Goal: Task Accomplishment & Management: Manage account settings

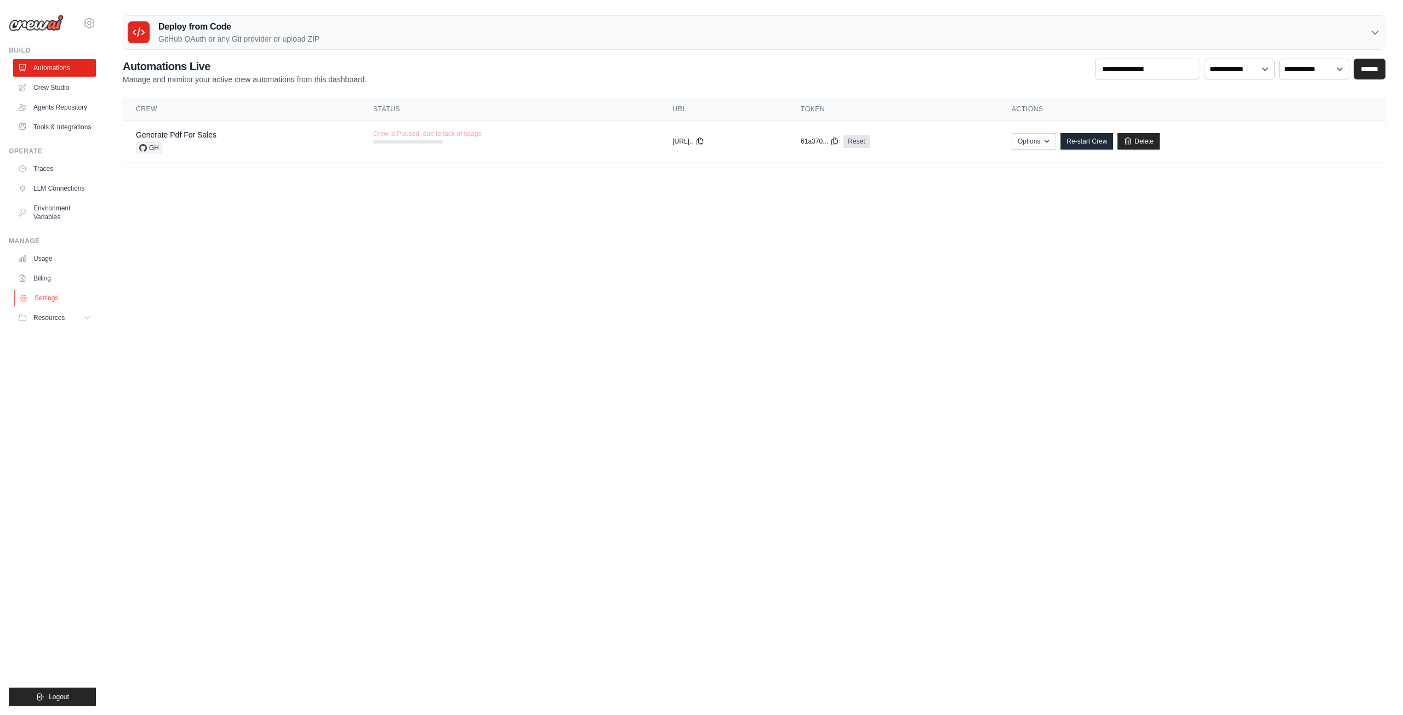
click at [55, 295] on link "Settings" at bounding box center [55, 298] width 83 height 18
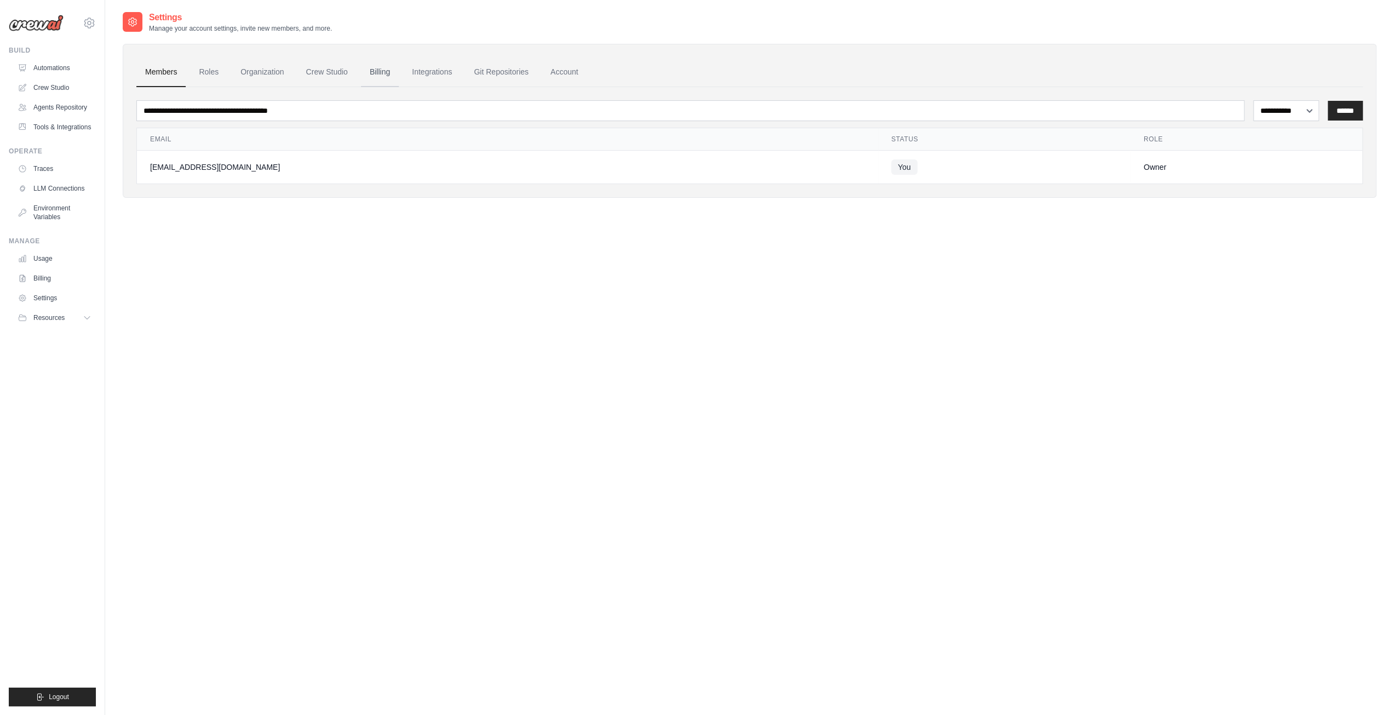
click at [382, 70] on link "Billing" at bounding box center [380, 73] width 38 height 30
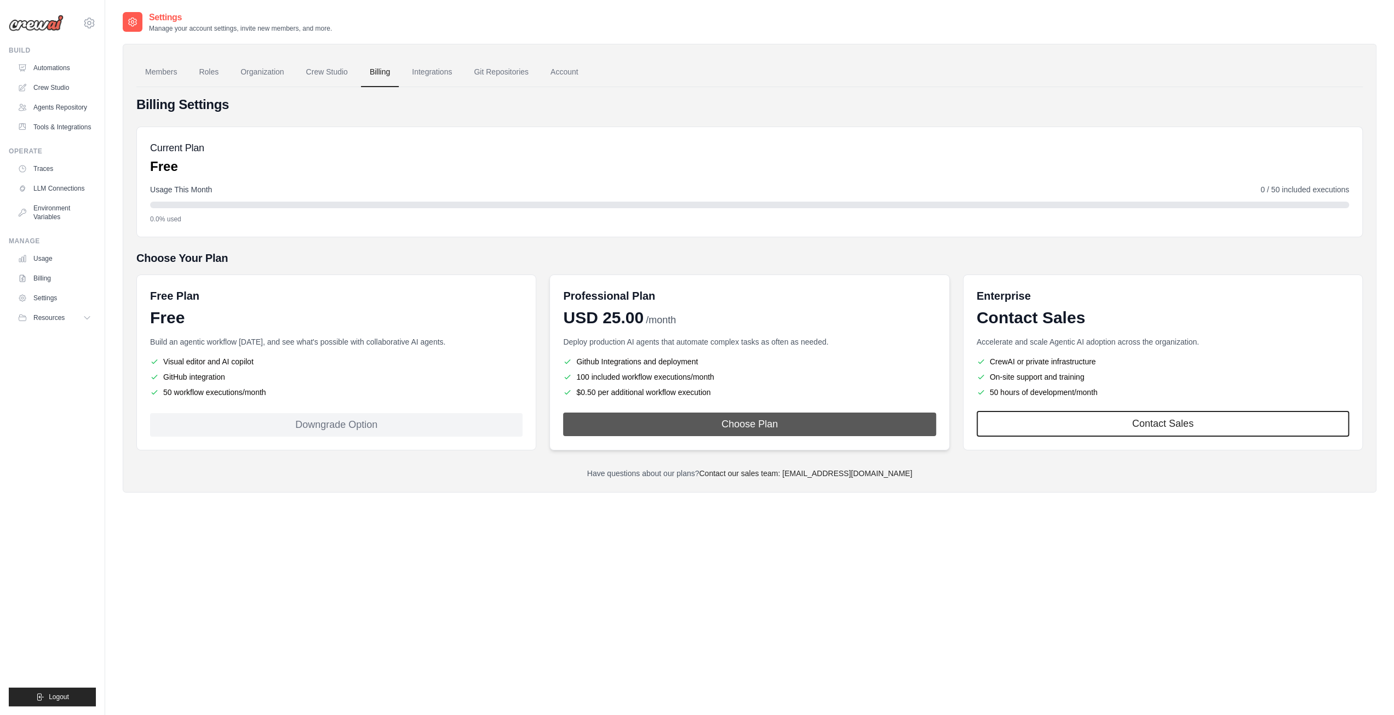
click at [676, 419] on button "Choose Plan" at bounding box center [749, 425] width 373 height 24
